Goal: Task Accomplishment & Management: Use online tool/utility

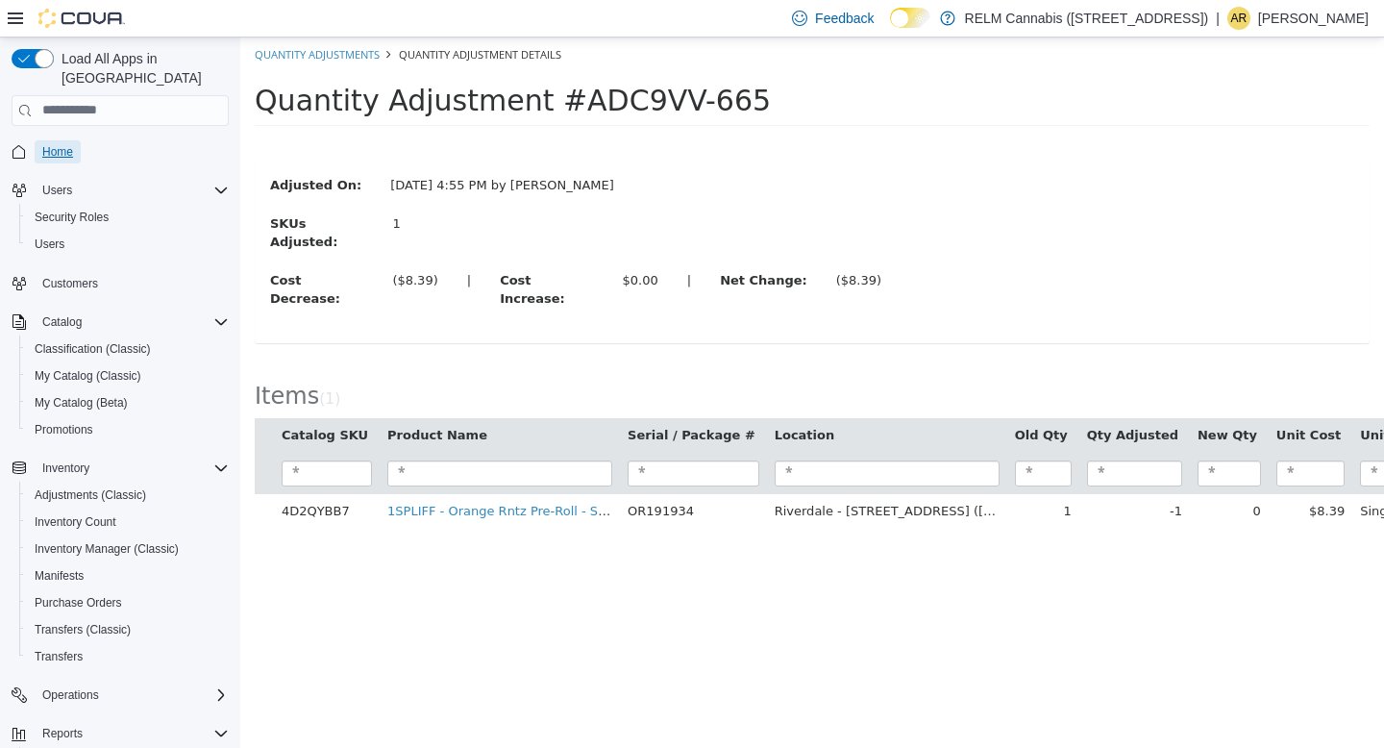
click at [63, 144] on span "Home" at bounding box center [57, 151] width 31 height 15
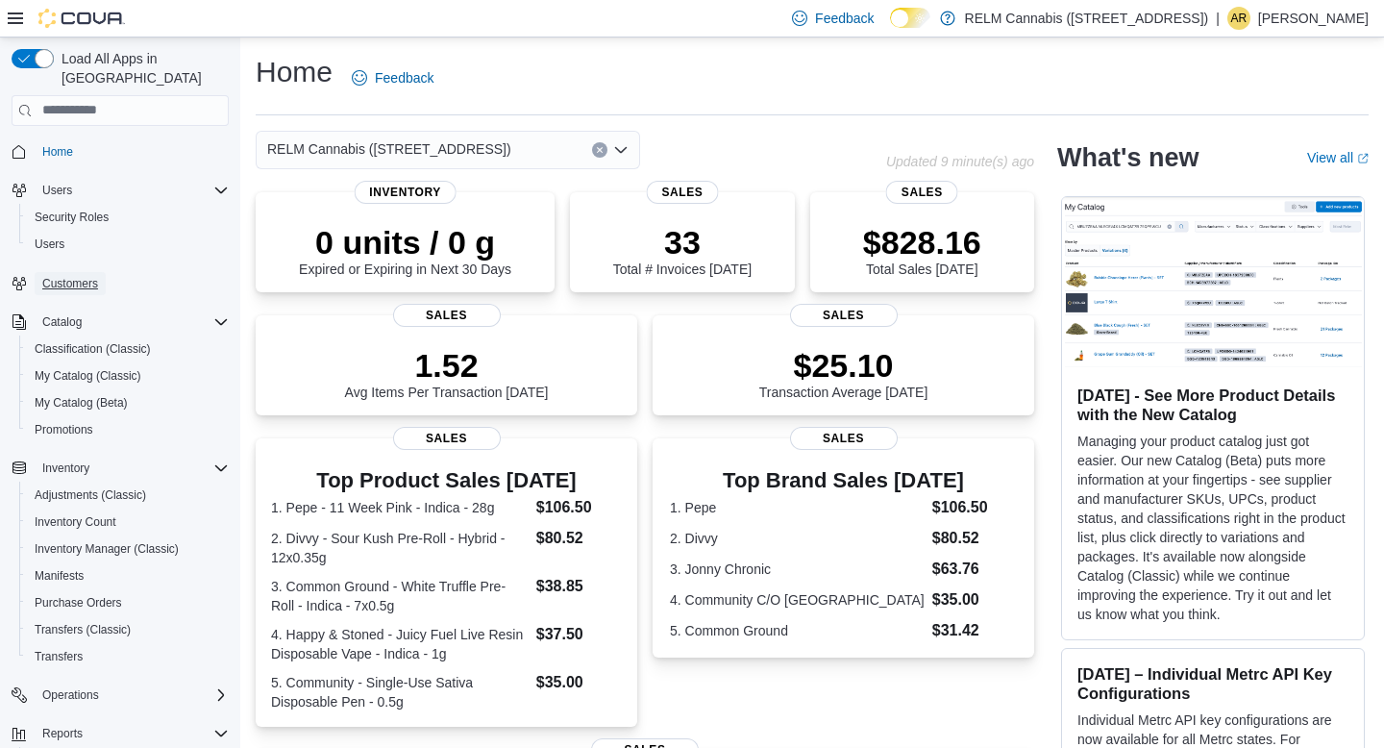
click at [87, 276] on span "Customers" at bounding box center [70, 283] width 56 height 15
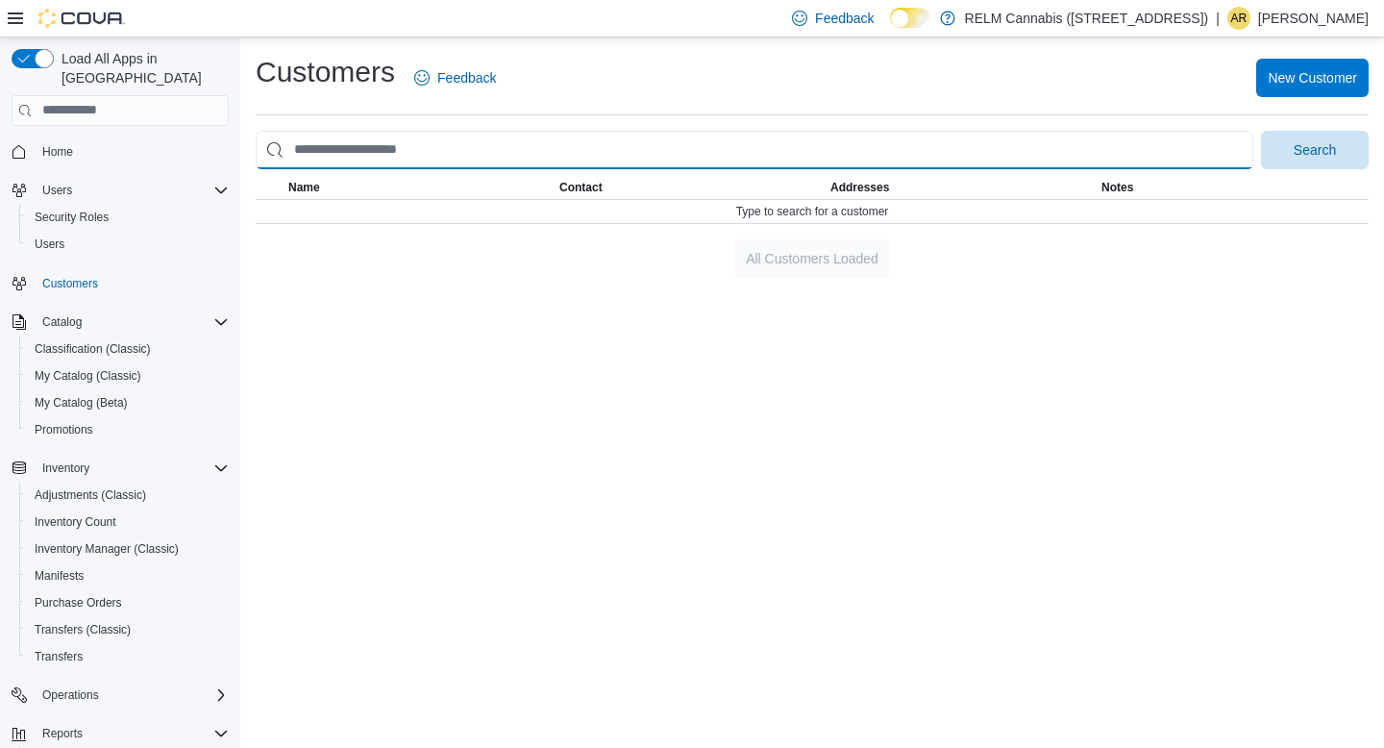
click at [468, 150] on input "search" at bounding box center [754, 150] width 997 height 38
click at [1261, 131] on button "Search" at bounding box center [1315, 150] width 108 height 38
click at [314, 154] on input "********" at bounding box center [754, 150] width 997 height 38
type input "*******"
click at [1261, 131] on button "Search" at bounding box center [1315, 150] width 108 height 38
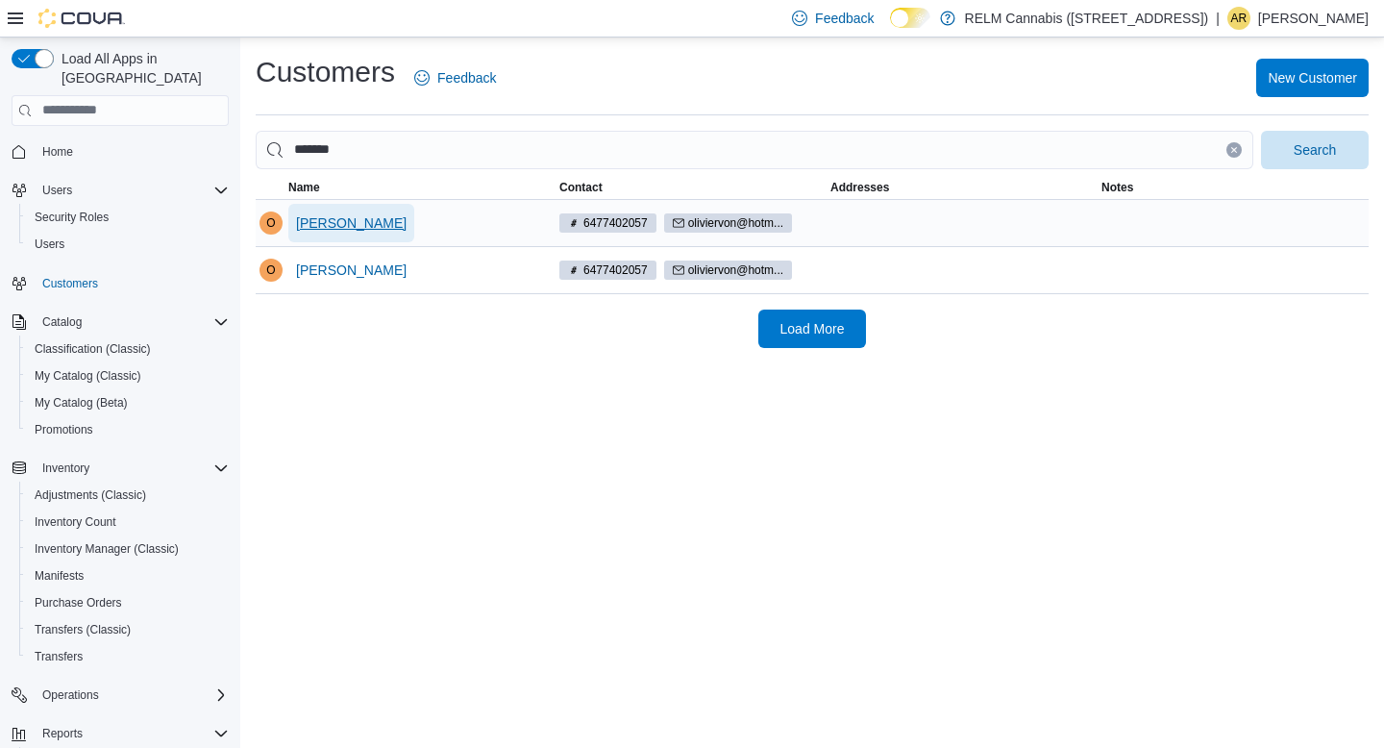
click at [362, 217] on span "Olivier Vonsolkena" at bounding box center [351, 222] width 110 height 19
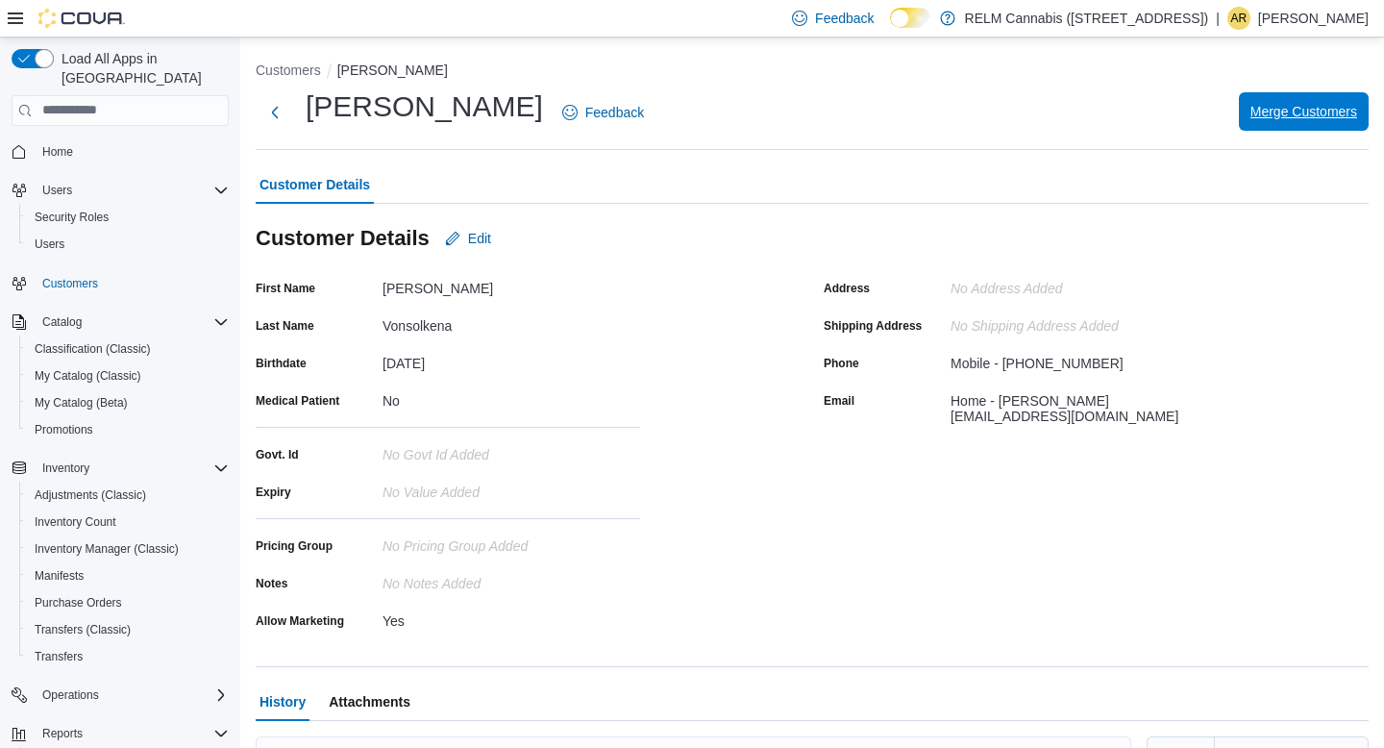
click at [1329, 114] on span "Merge Customers" at bounding box center [1303, 111] width 107 height 19
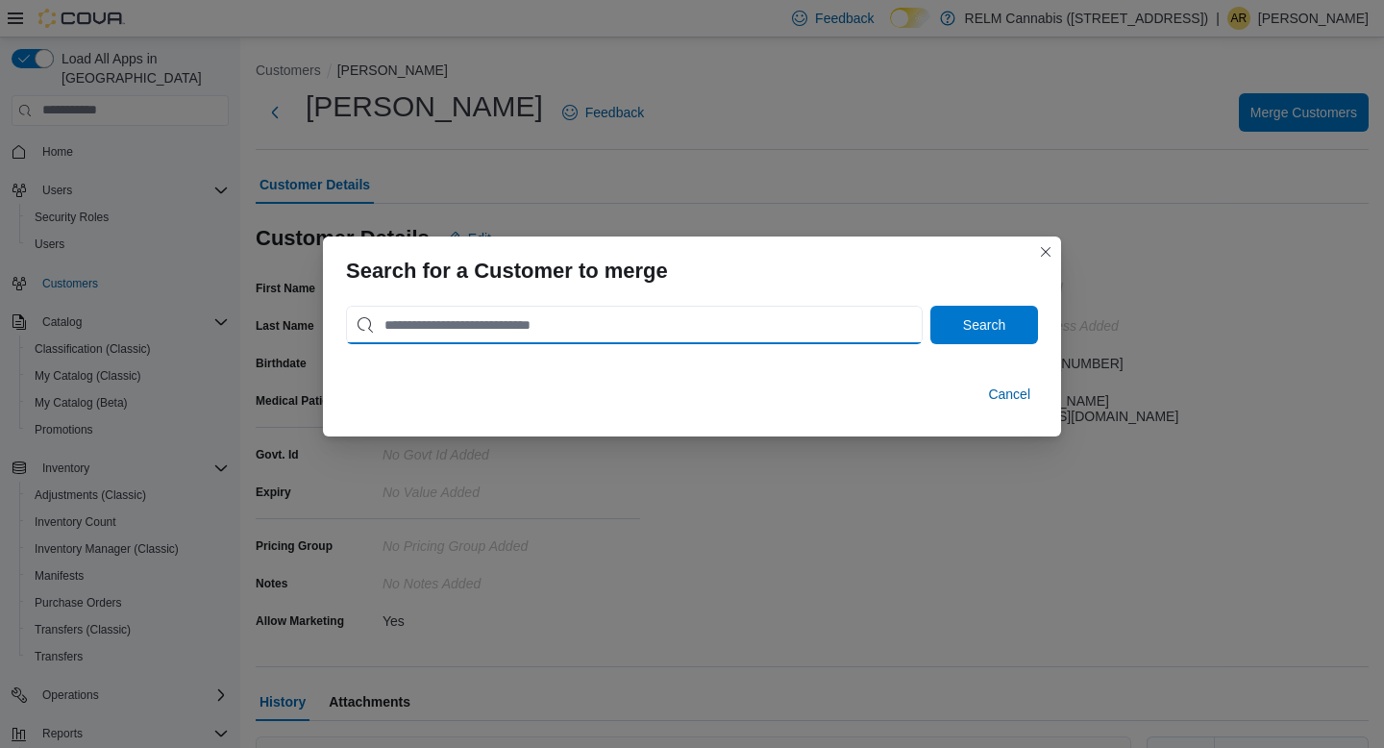
click at [520, 335] on input "search" at bounding box center [634, 325] width 577 height 38
type input "*******"
click at [930, 306] on button "Search" at bounding box center [984, 325] width 108 height 38
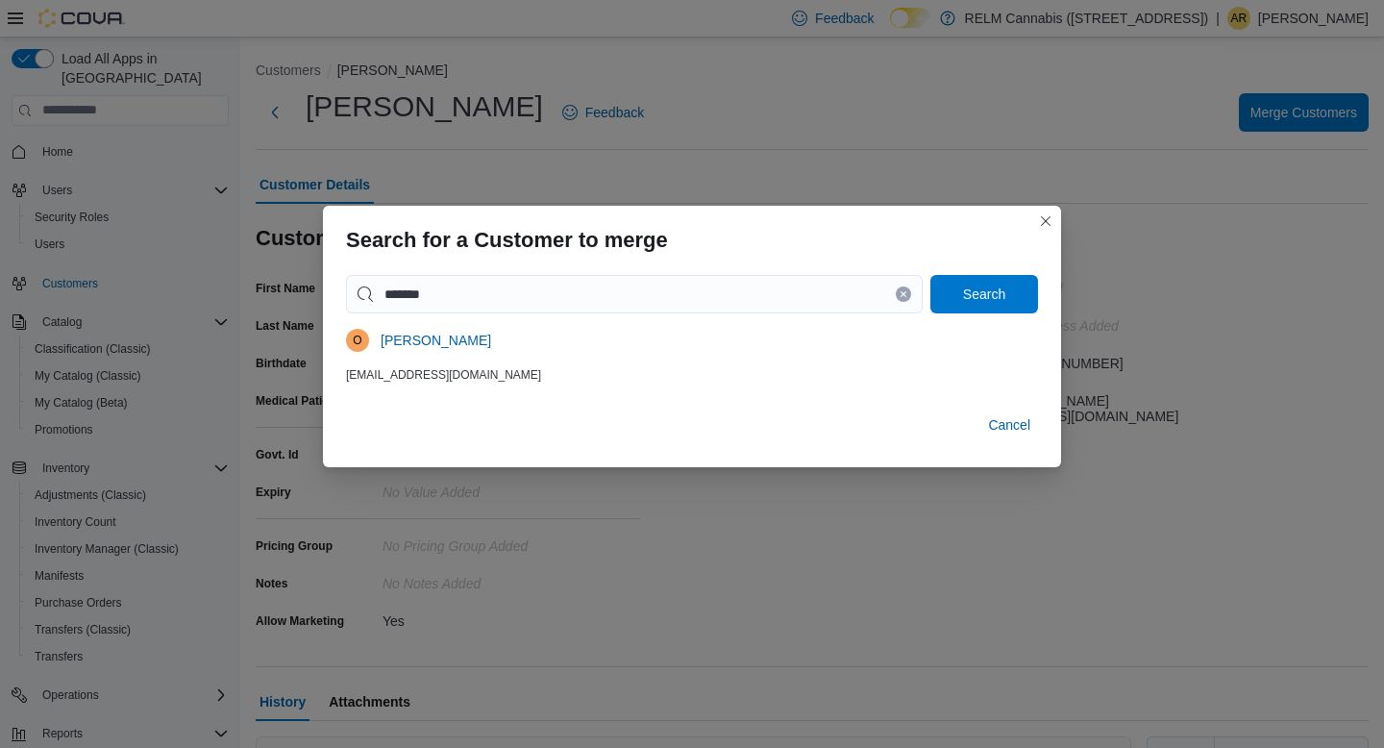
click at [480, 319] on div at bounding box center [692, 317] width 692 height 8
click at [480, 343] on span "Olivier Vonsolkena" at bounding box center [435, 340] width 110 height 19
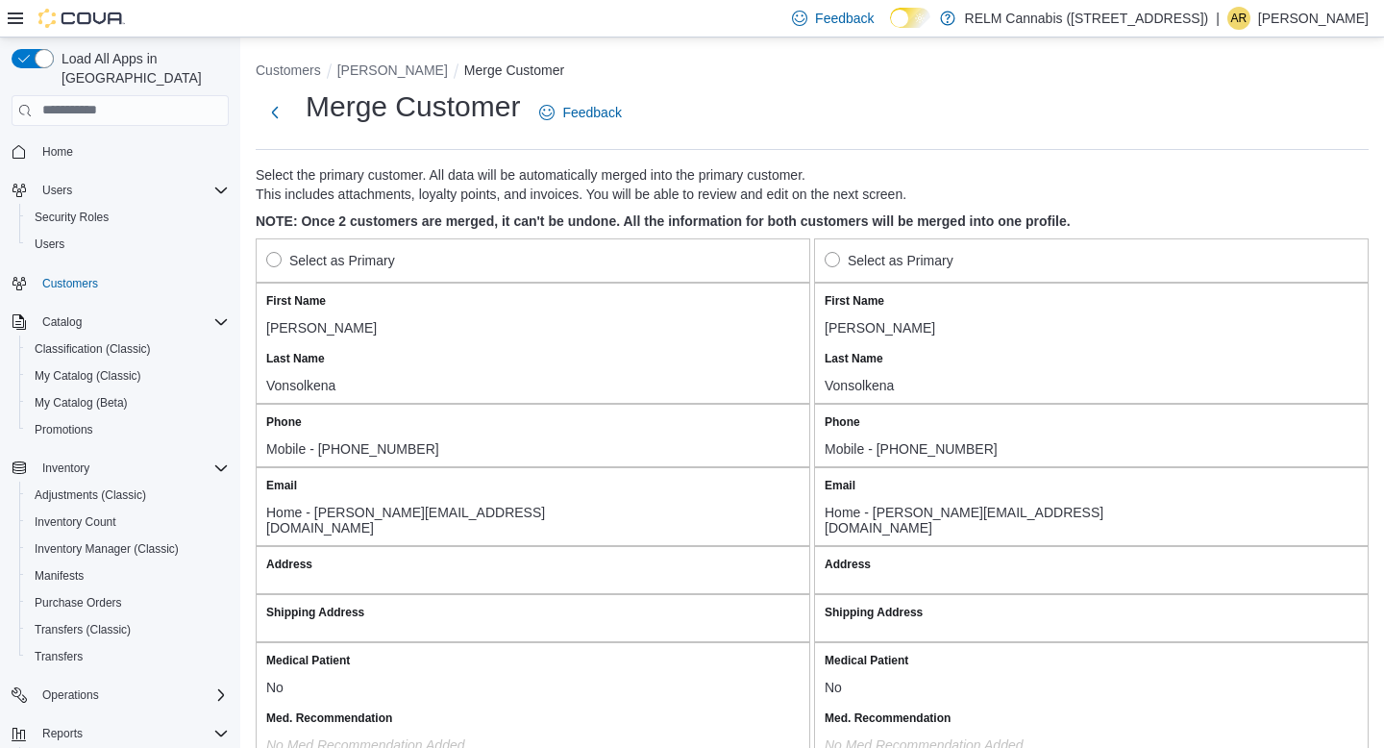
click at [278, 257] on label "Select as Primary" at bounding box center [330, 260] width 129 height 23
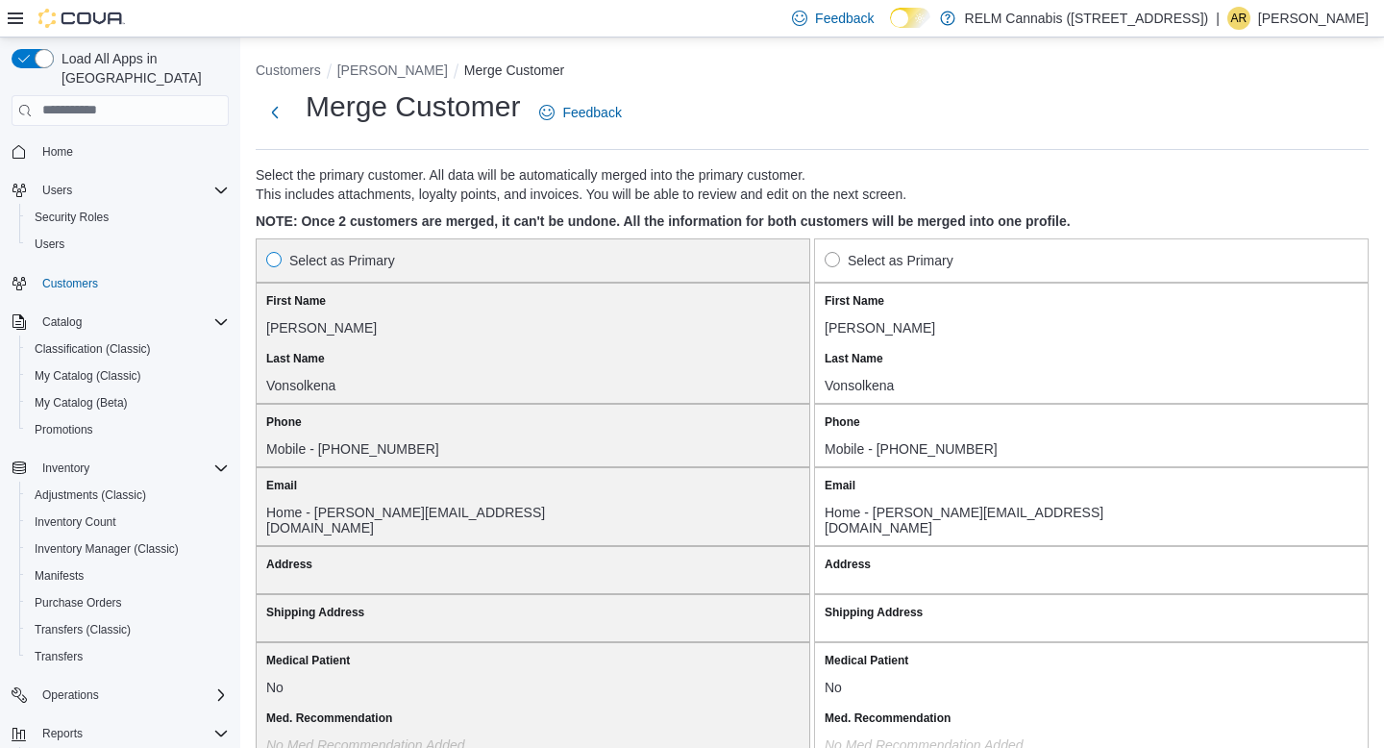
scroll to position [1589, 0]
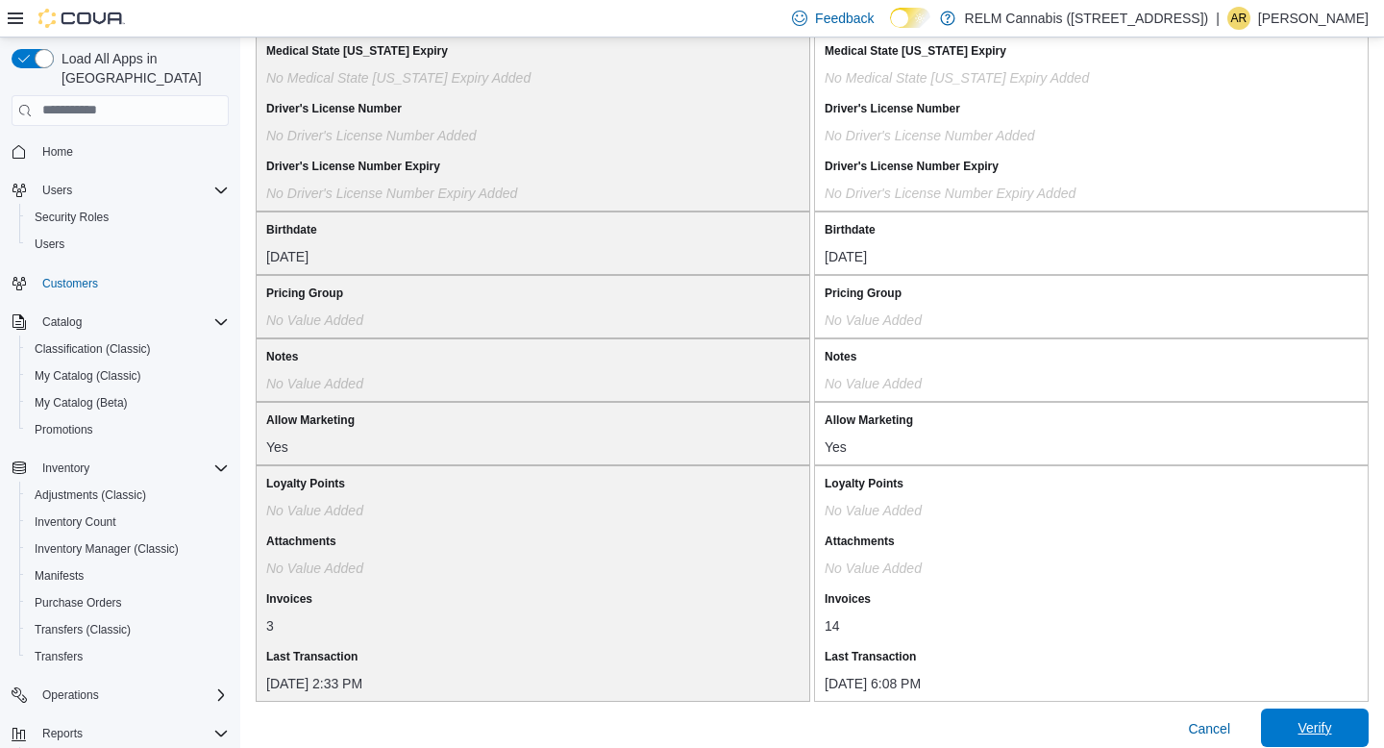
click at [1323, 718] on span "Verify" at bounding box center [1314, 727] width 34 height 19
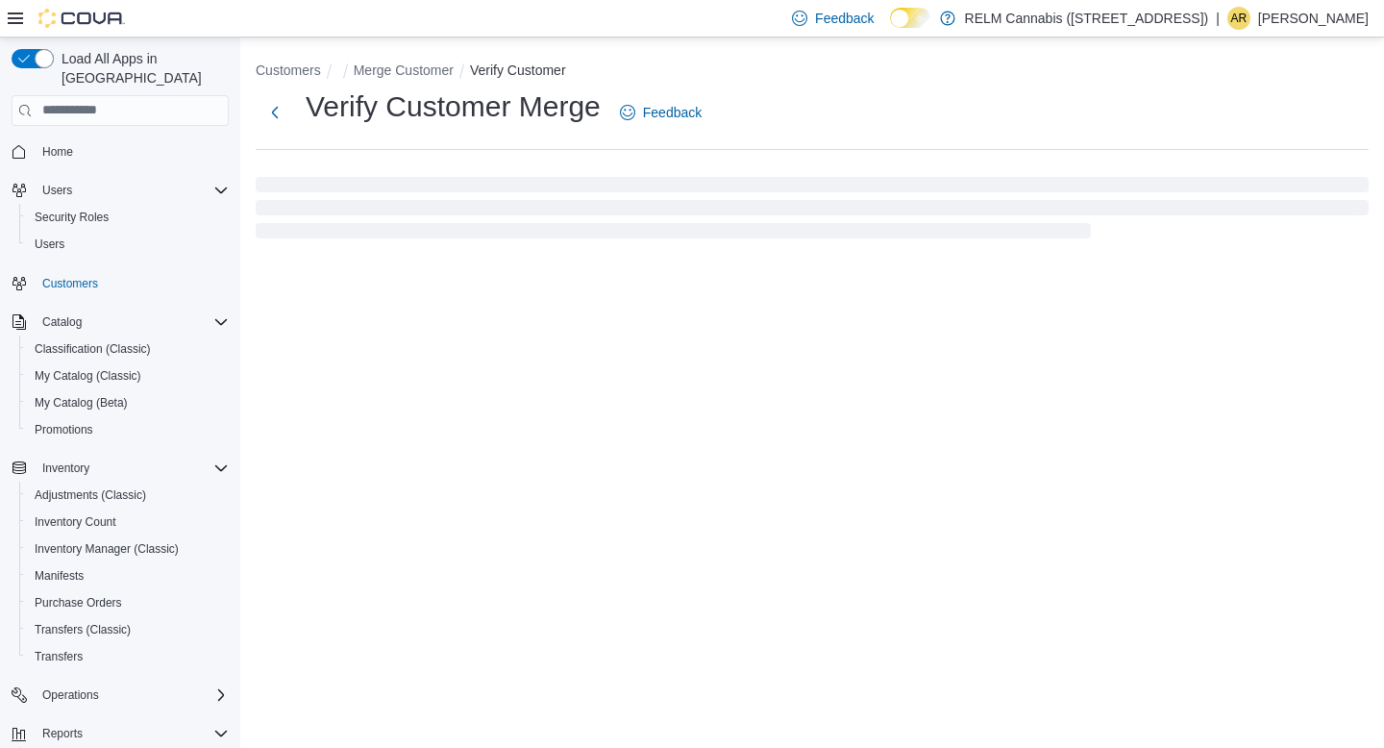
select select "******"
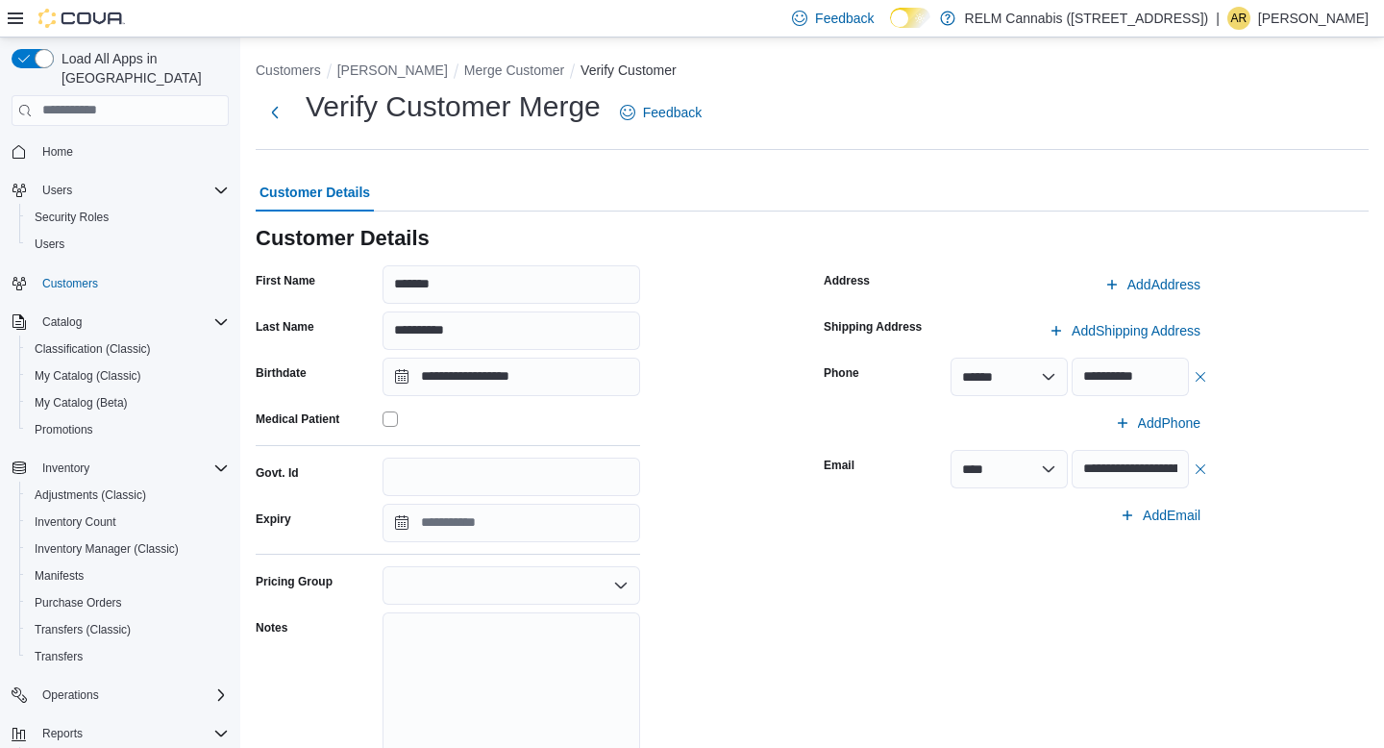
scroll to position [150, 0]
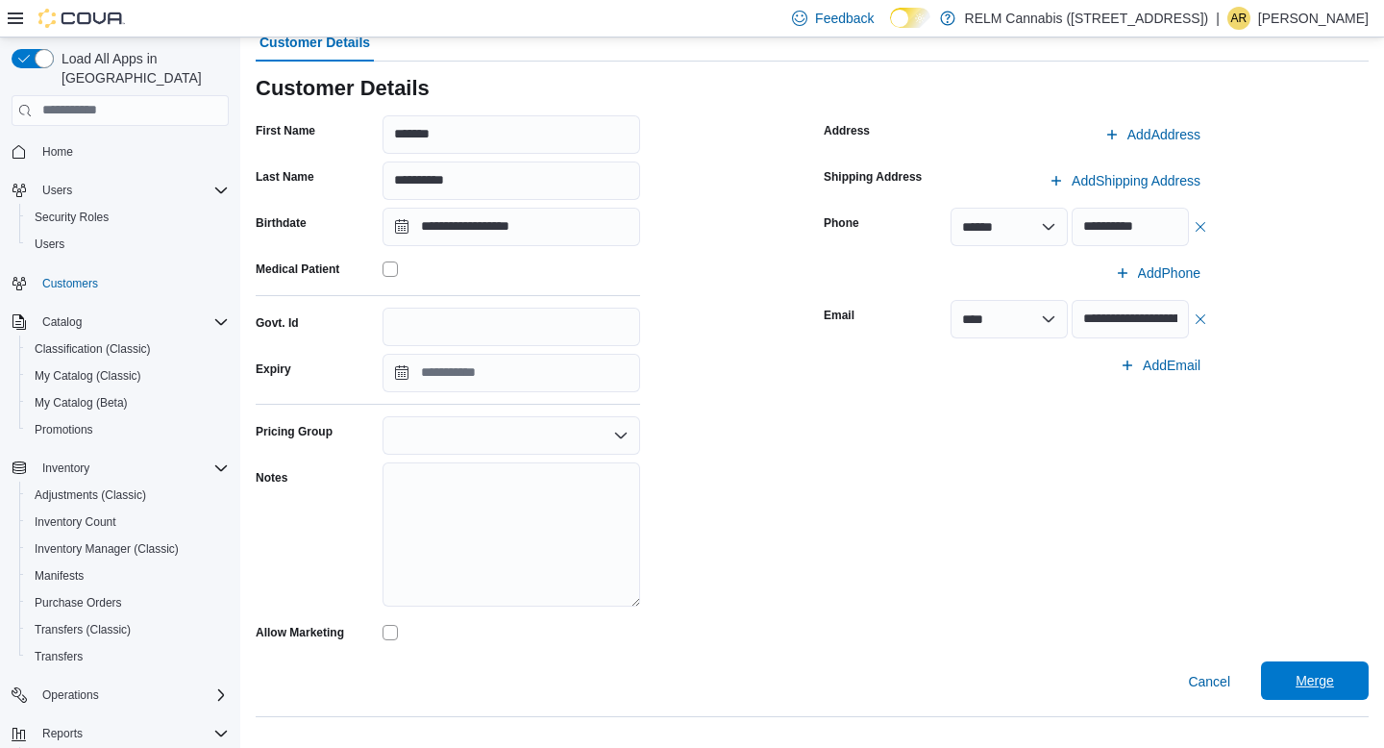
click at [1317, 676] on span "Merge" at bounding box center [1314, 680] width 38 height 19
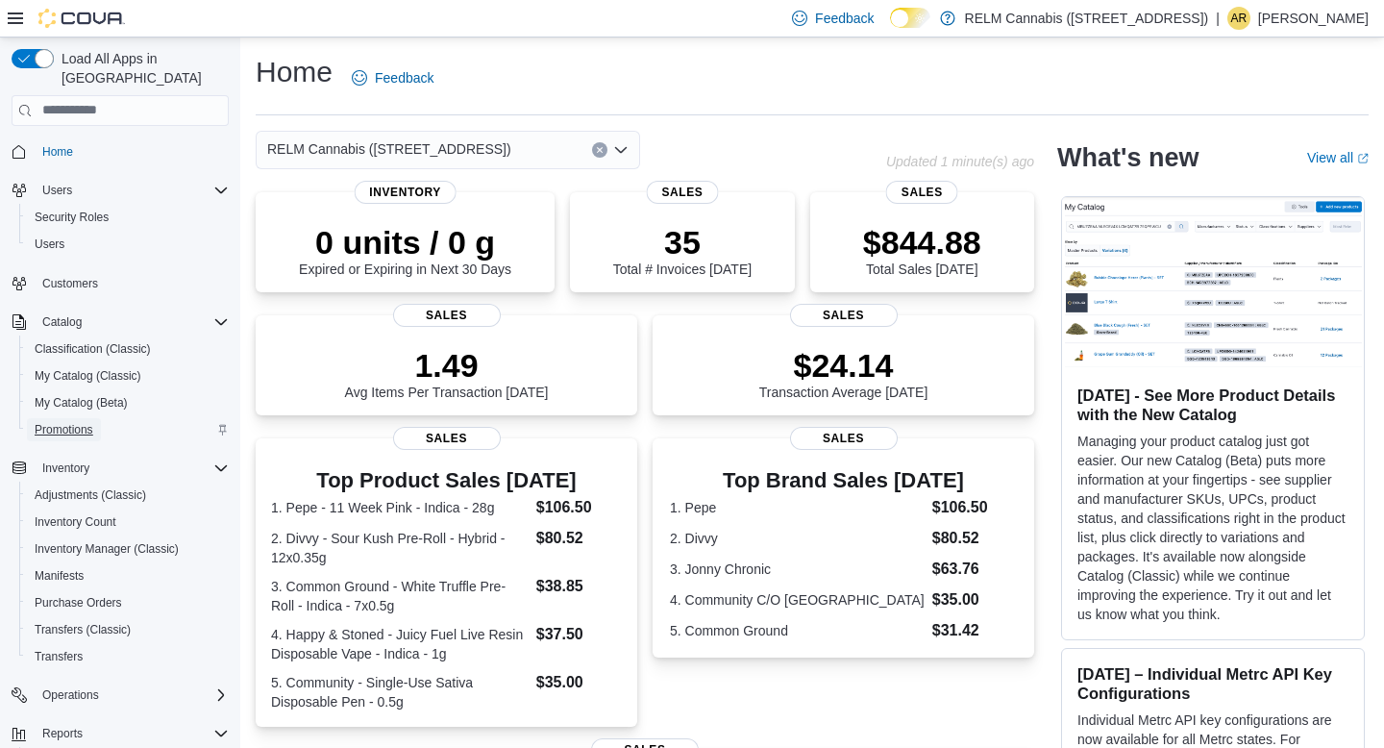
click at [40, 422] on span "Promotions" at bounding box center [64, 429] width 59 height 15
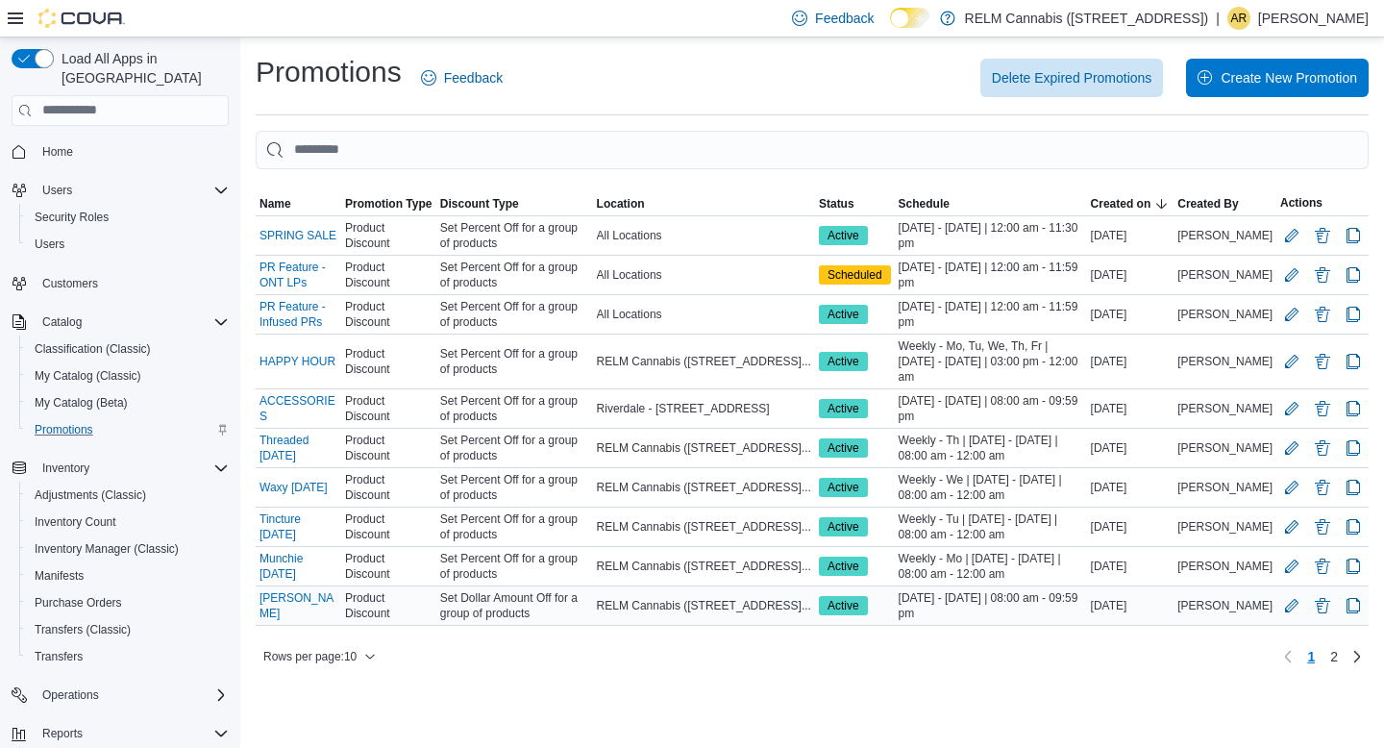
scroll to position [154, 0]
click at [288, 621] on link "[PERSON_NAME]" at bounding box center [298, 605] width 78 height 31
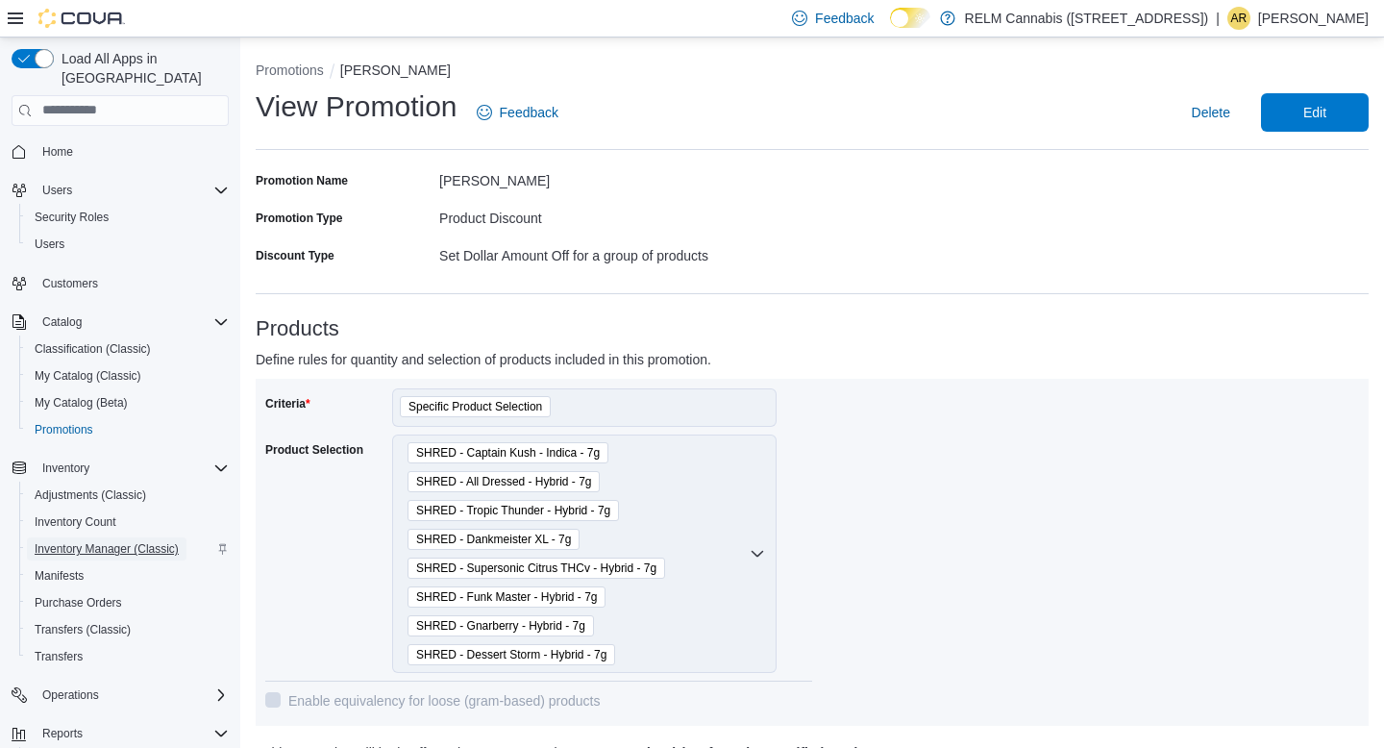
click at [127, 541] on span "Inventory Manager (Classic)" at bounding box center [107, 548] width 144 height 15
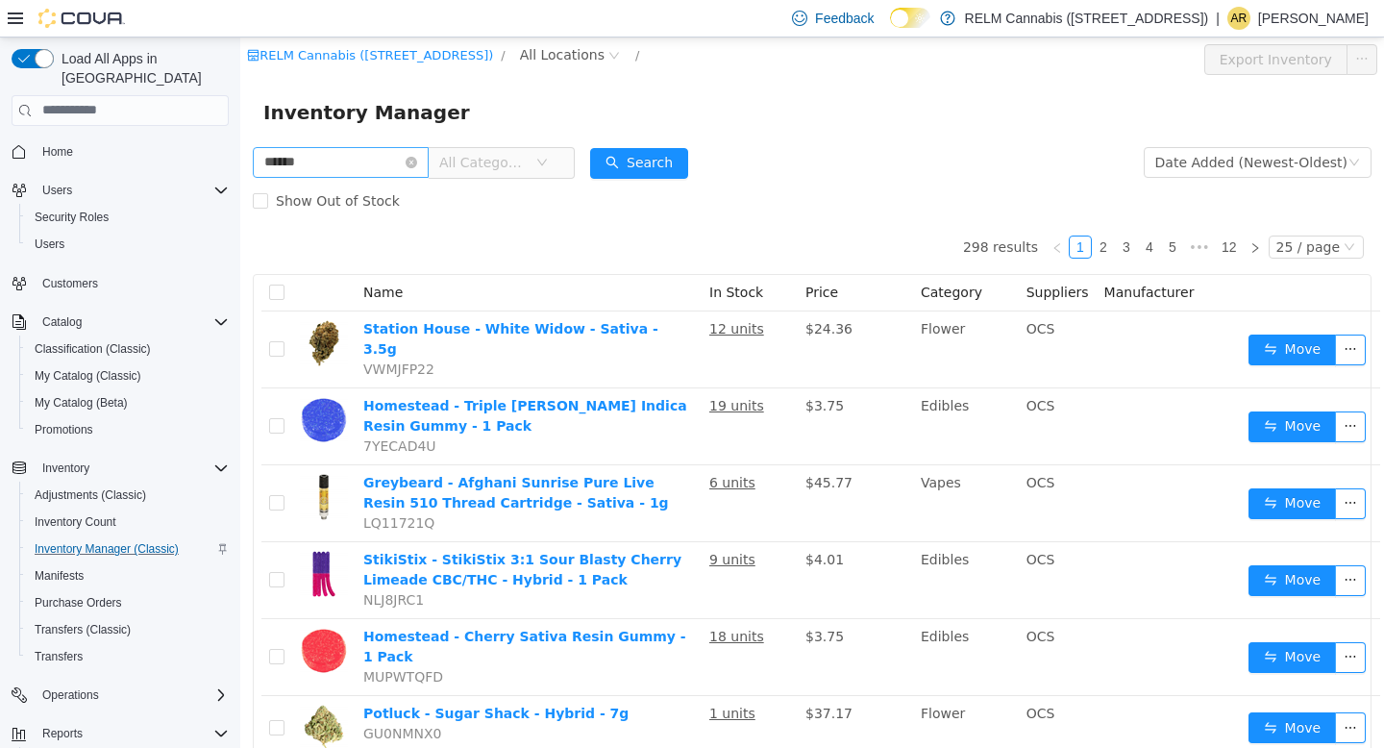
type input "******"
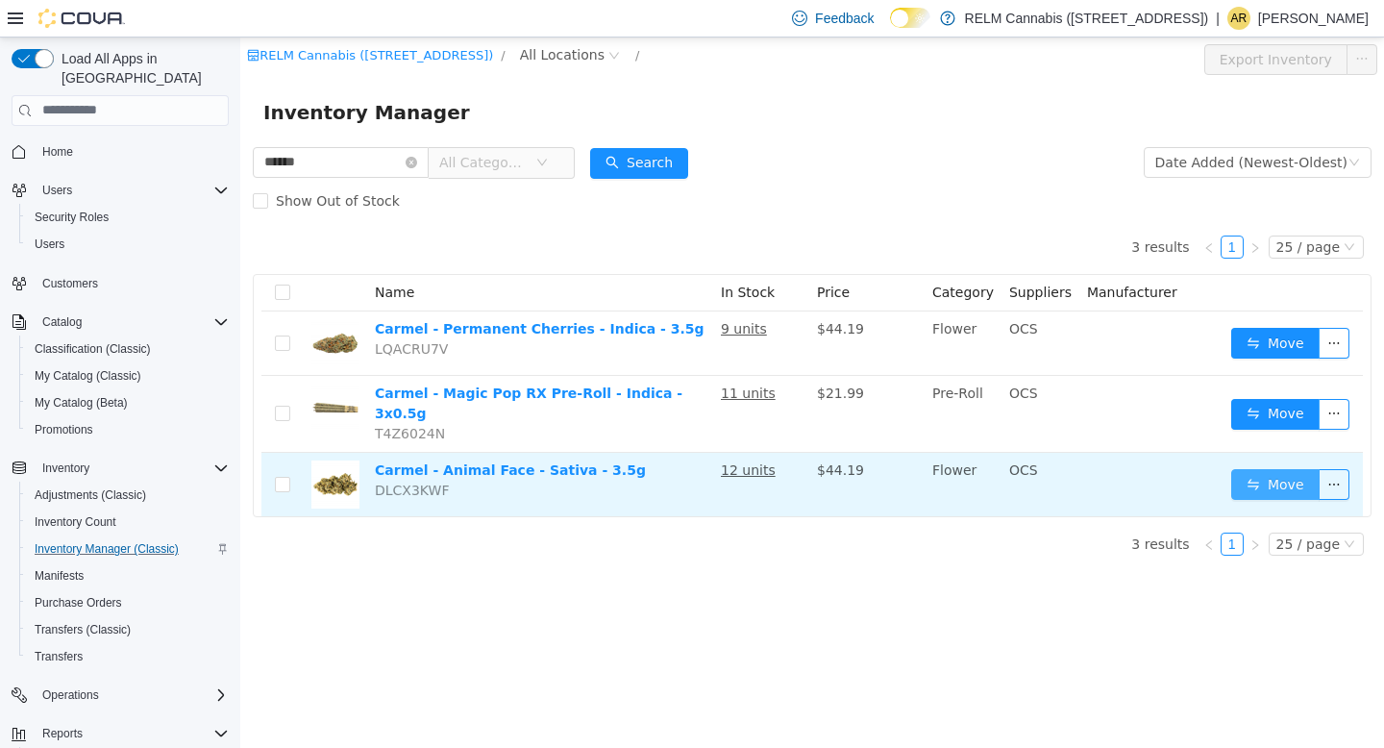
click at [1275, 474] on button "Move" at bounding box center [1275, 483] width 88 height 31
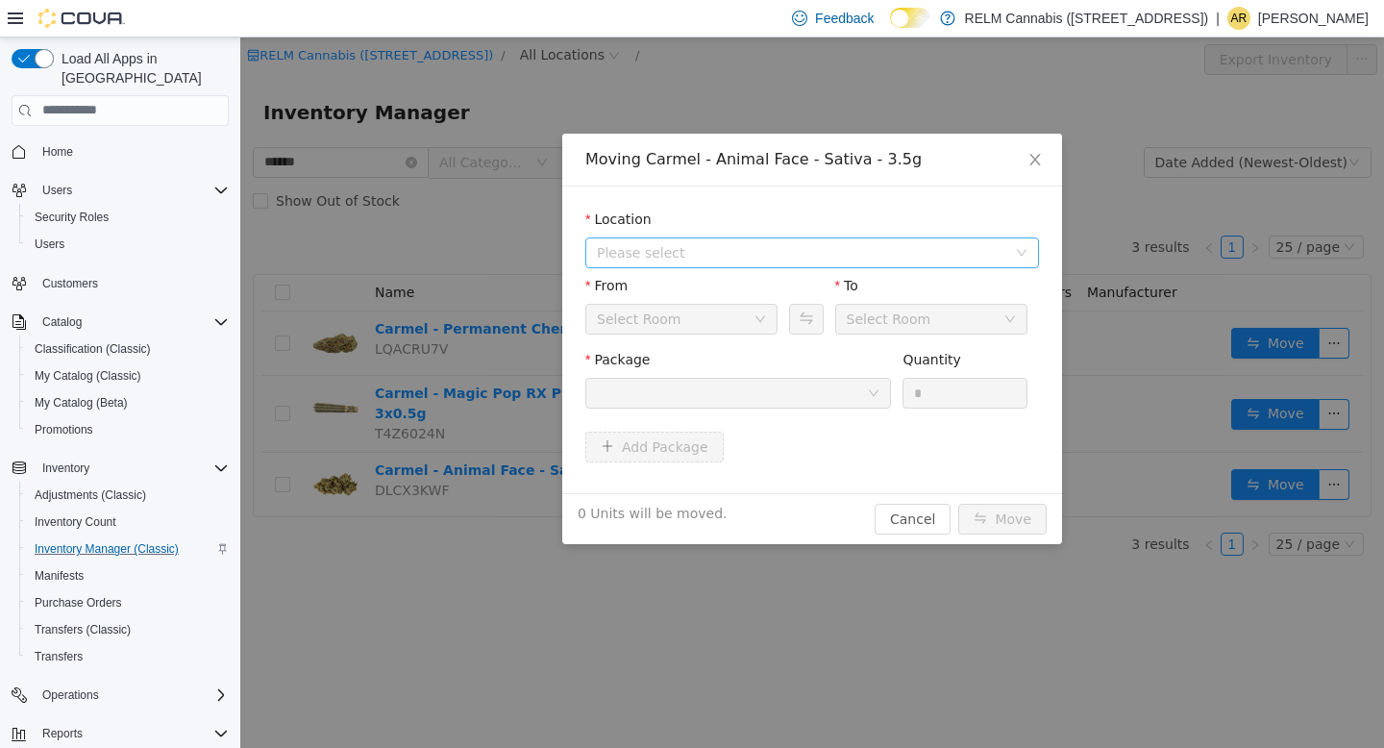
click at [726, 255] on span "Please select" at bounding box center [801, 251] width 409 height 19
click at [725, 307] on li "All Locations [GEOGRAPHIC_DATA] - [STREET_ADDRESS]" at bounding box center [812, 305] width 446 height 60
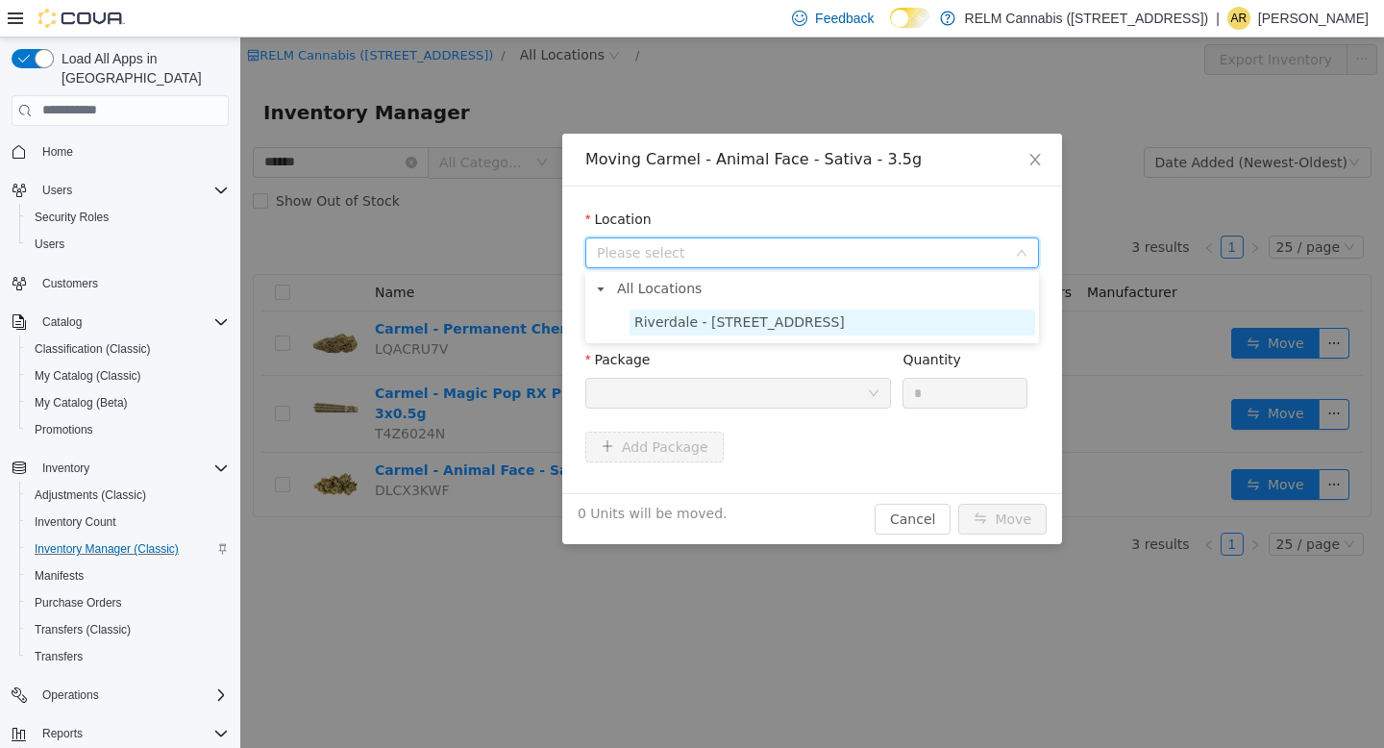
click at [729, 317] on span "Riverdale - [STREET_ADDRESS]" at bounding box center [739, 320] width 210 height 15
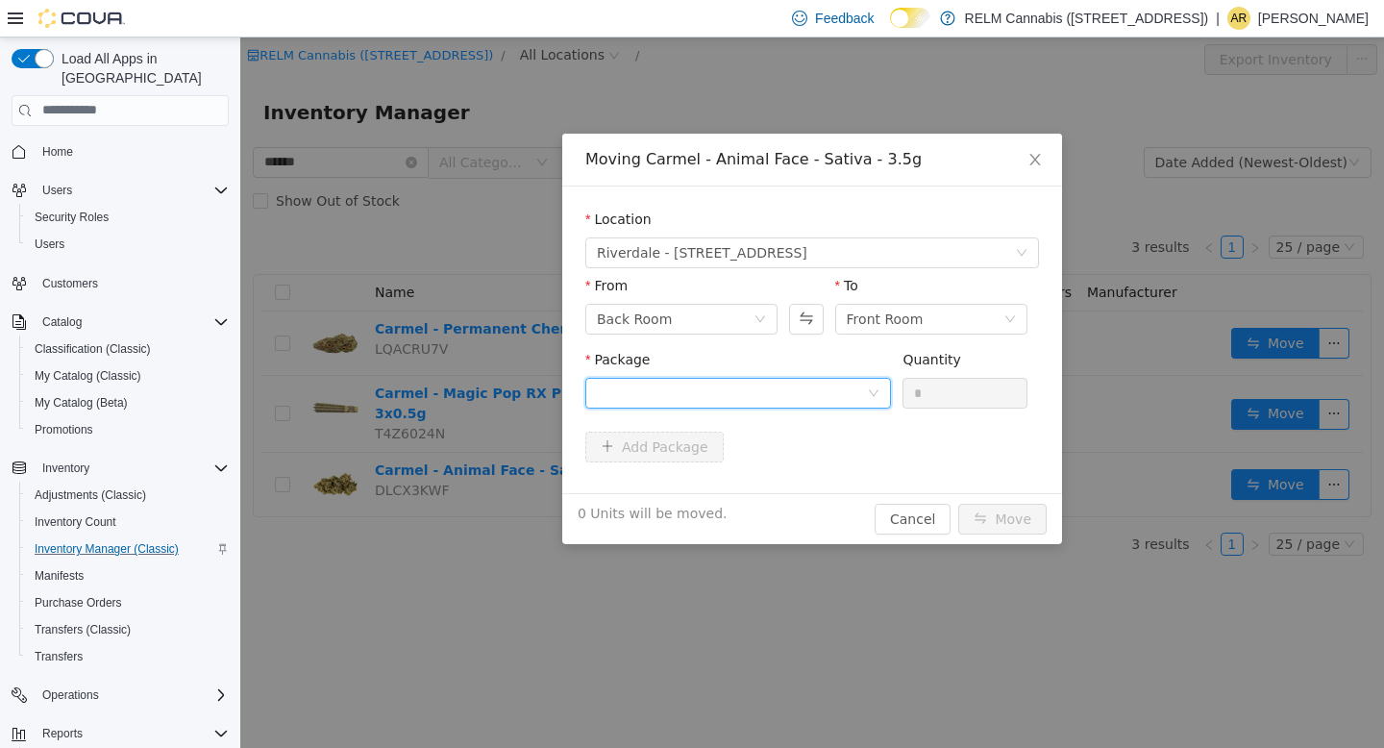
click at [783, 399] on div at bounding box center [732, 392] width 270 height 29
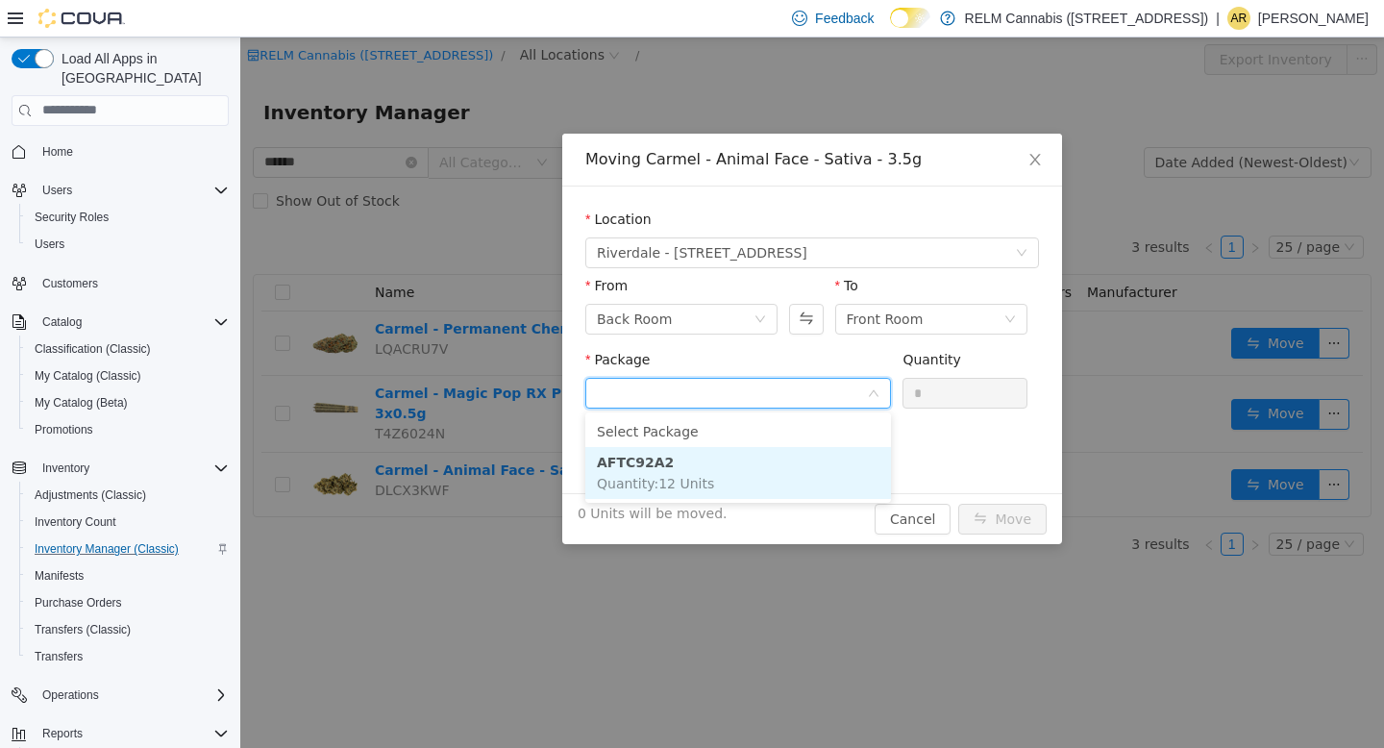
click at [760, 483] on li "AFTC92A2 Quantity : 12 Units" at bounding box center [738, 472] width 306 height 52
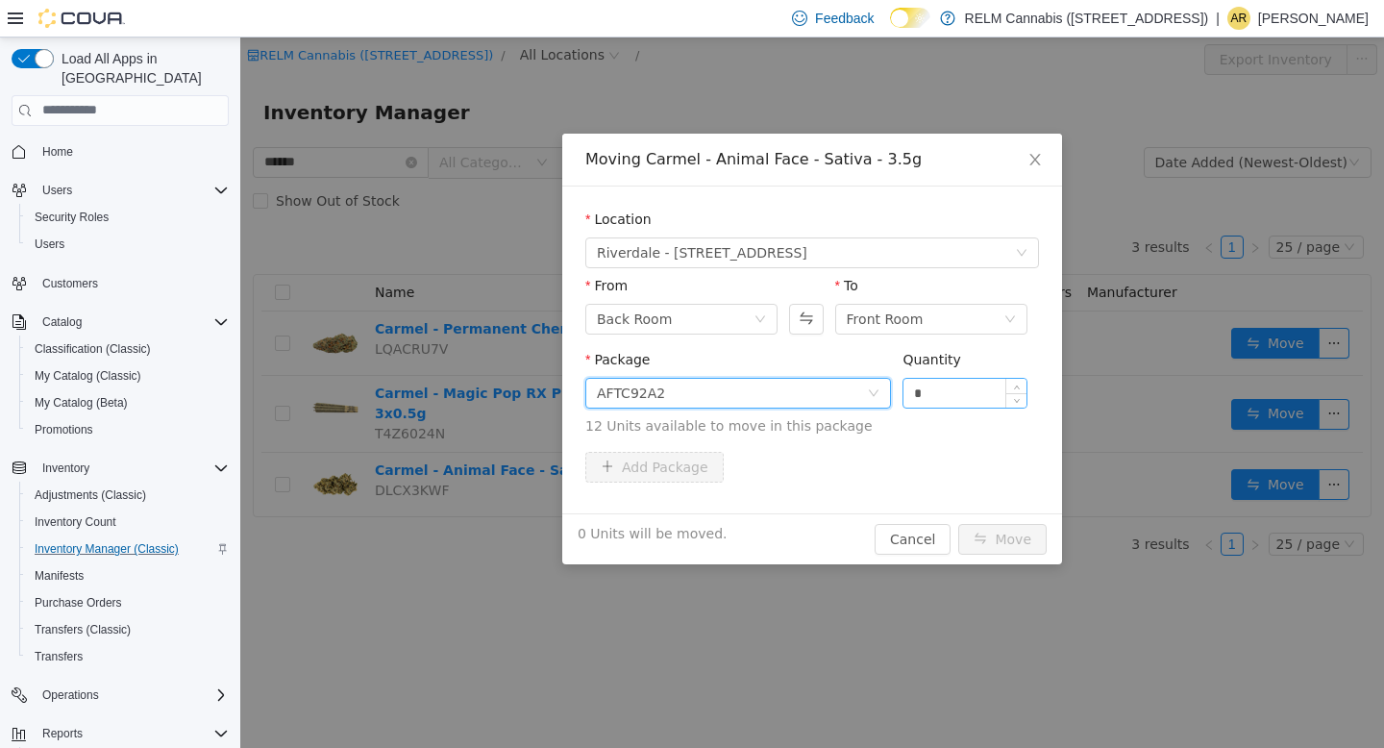
click at [946, 390] on input "*" at bounding box center [964, 392] width 123 height 29
type input "**"
click at [958, 523] on button "Move" at bounding box center [1002, 538] width 88 height 31
